Goal: Check status: Check status

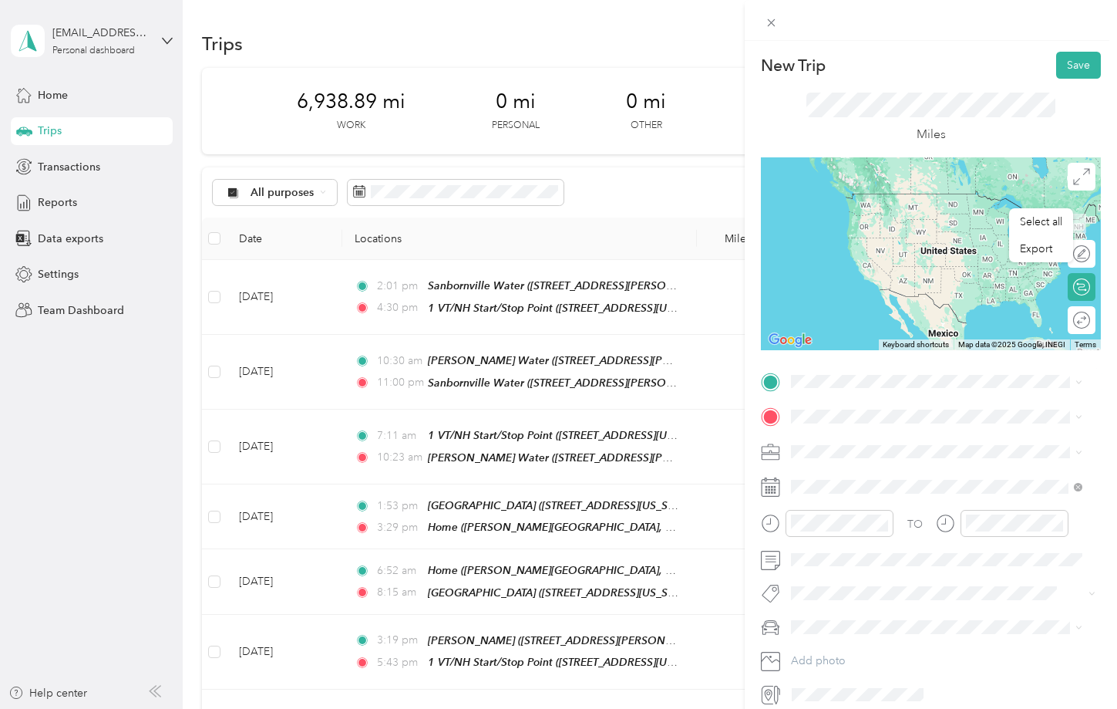
click at [848, 440] on strong "Ashland WWTP" at bounding box center [860, 438] width 79 height 14
click at [845, 441] on strong "Laconia Water" at bounding box center [857, 443] width 72 height 14
